Goal: Information Seeking & Learning: Understand process/instructions

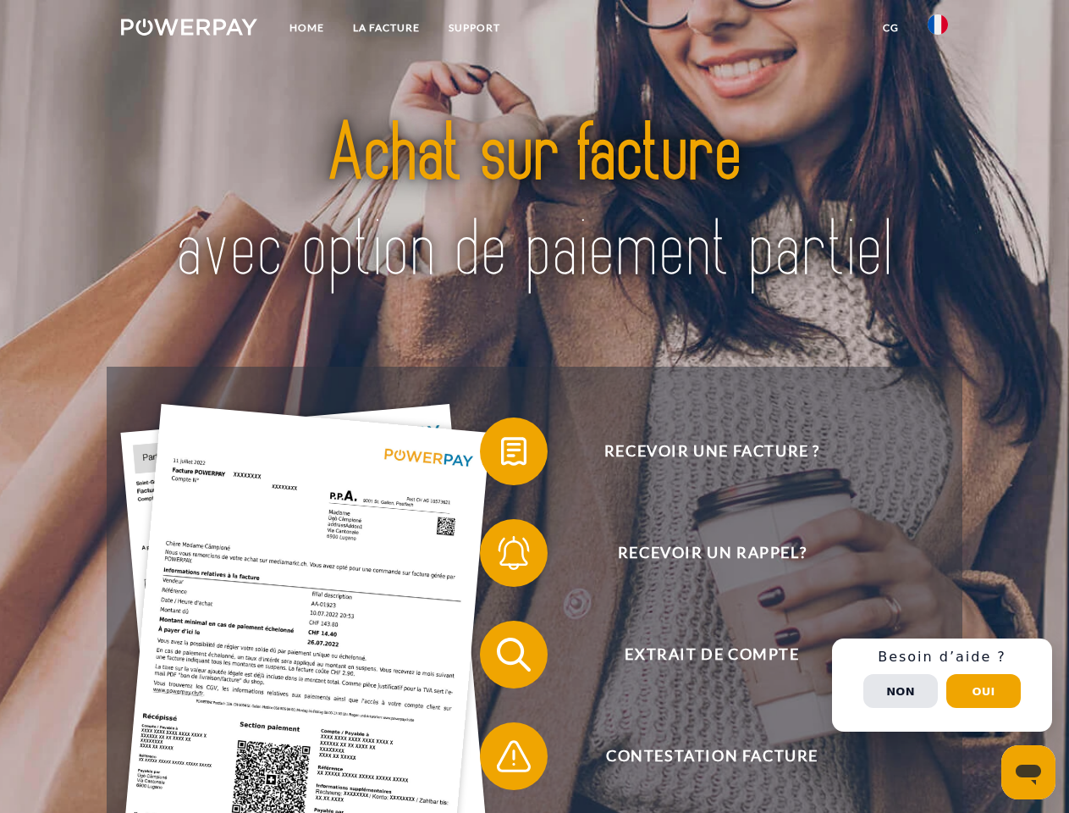
click at [189, 30] on img at bounding box center [189, 27] width 136 height 17
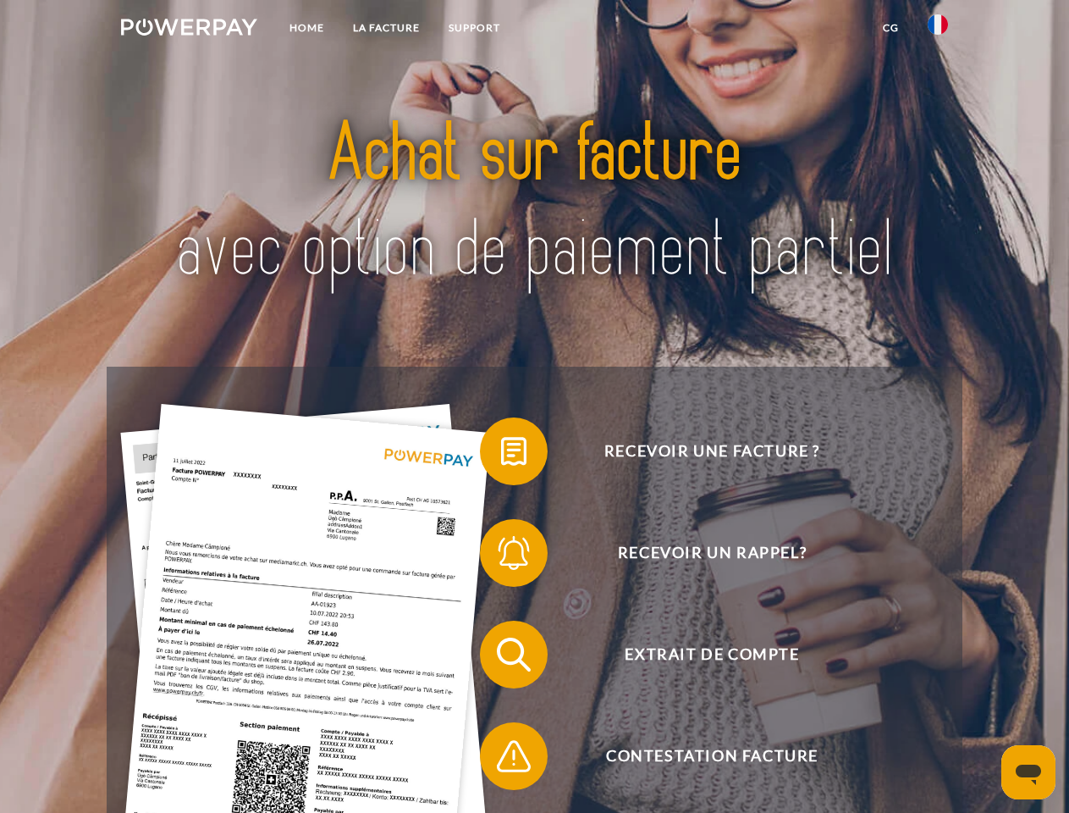
click at [938, 30] on img at bounding box center [938, 24] width 20 height 20
click at [891, 28] on link "CG" at bounding box center [891, 28] width 45 height 30
click at [501, 455] on span at bounding box center [488, 451] width 85 height 85
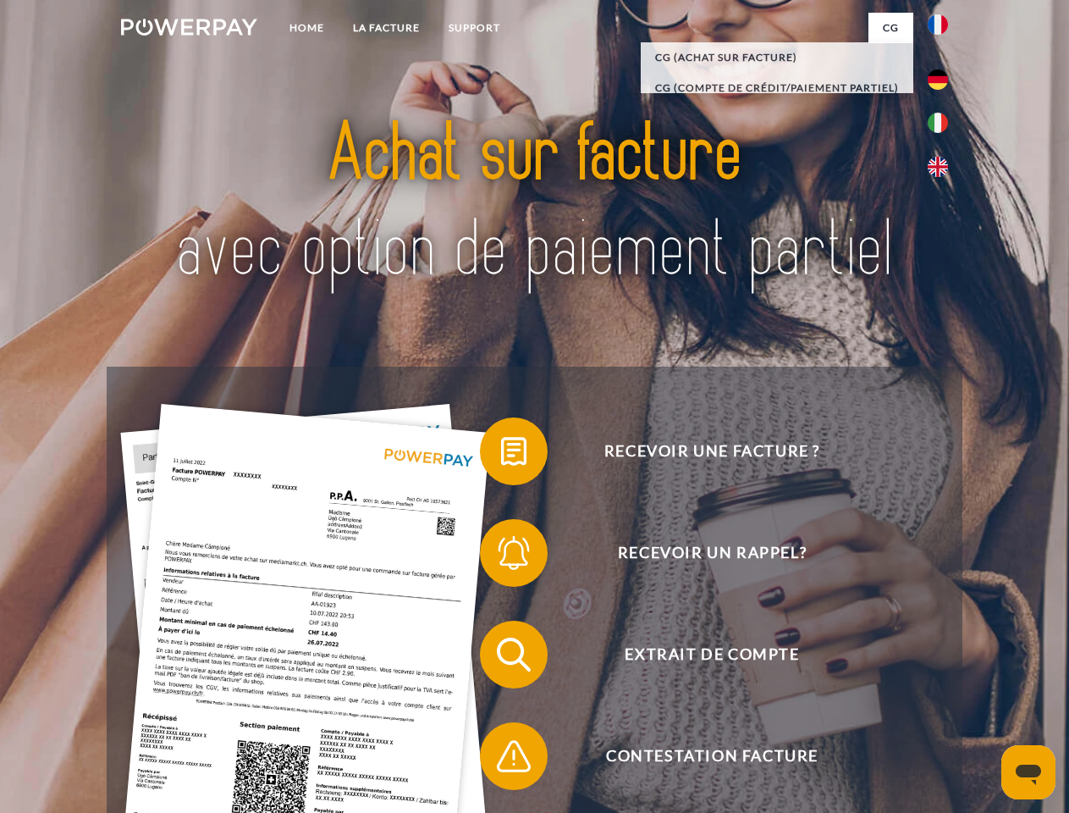
click at [501, 556] on span at bounding box center [488, 552] width 85 height 85
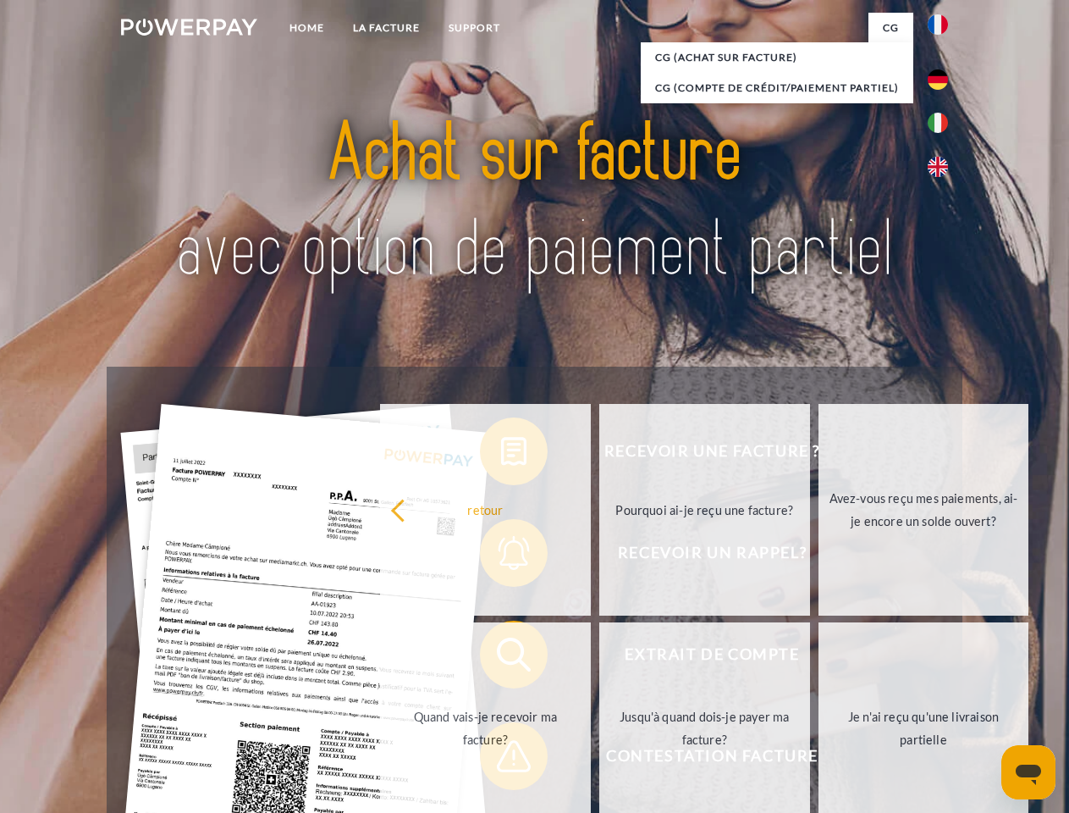
click at [599, 658] on link "Jusqu'à quand dois-je payer ma facture?" at bounding box center [704, 728] width 211 height 212
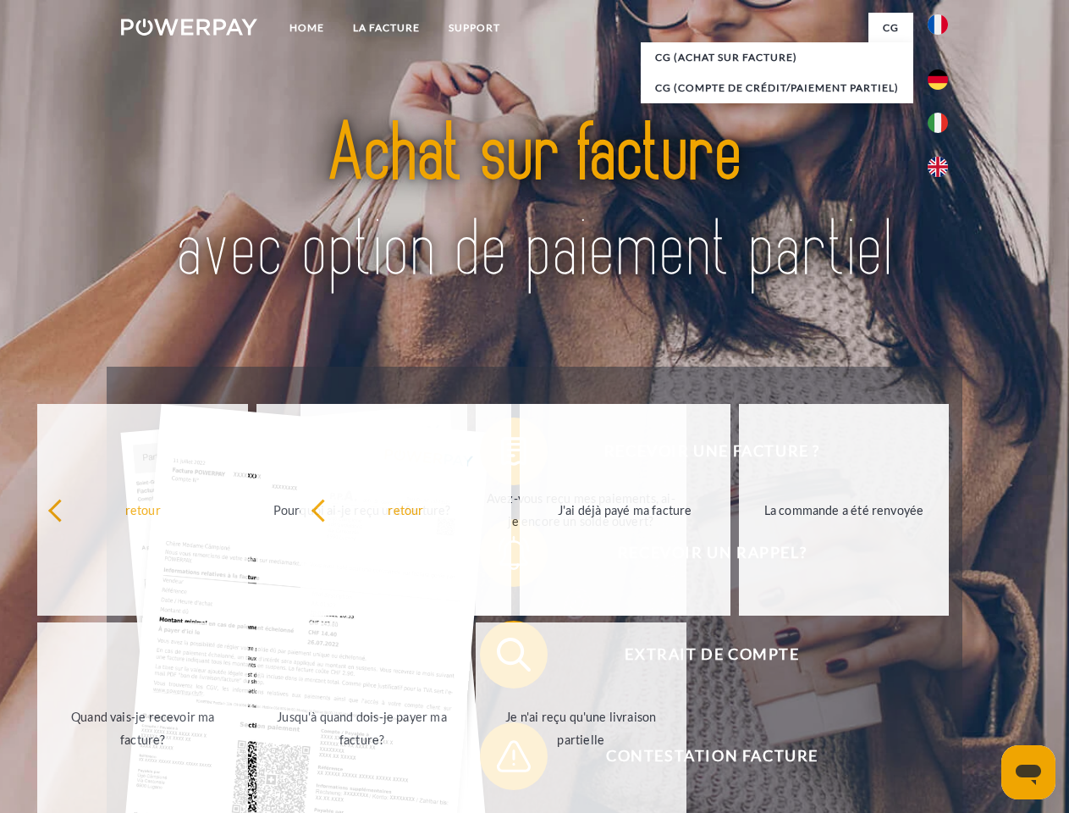
click at [501, 759] on span at bounding box center [488, 756] width 85 height 85
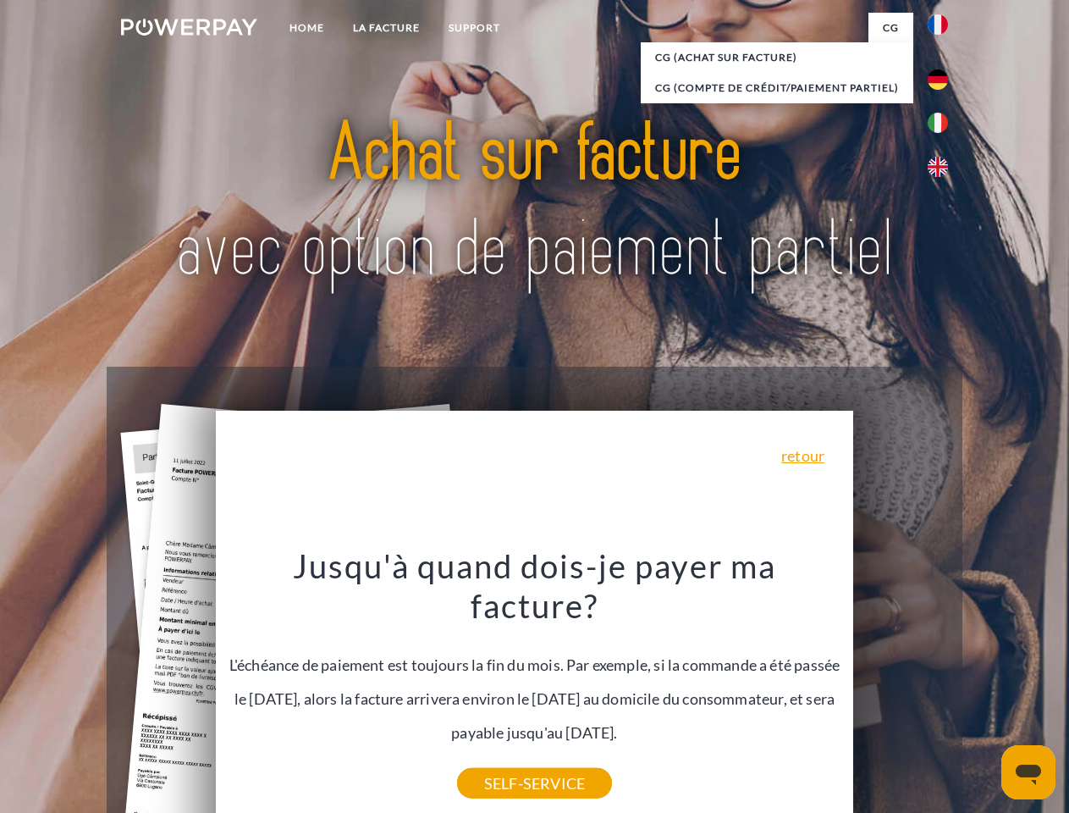
click at [942, 685] on div "Recevoir une facture ? Recevoir un rappel? Extrait de compte retour" at bounding box center [534, 705] width 855 height 677
click at [901, 688] on span "Extrait de compte" at bounding box center [712, 655] width 415 height 68
click at [984, 691] on header "Home LA FACTURE Support" at bounding box center [534, 584] width 1069 height 1169
